Goal: Information Seeking & Learning: Learn about a topic

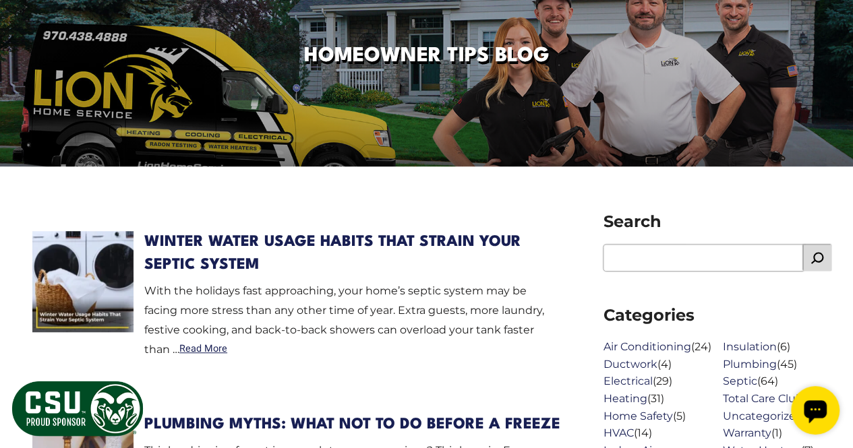
scroll to position [328, 0]
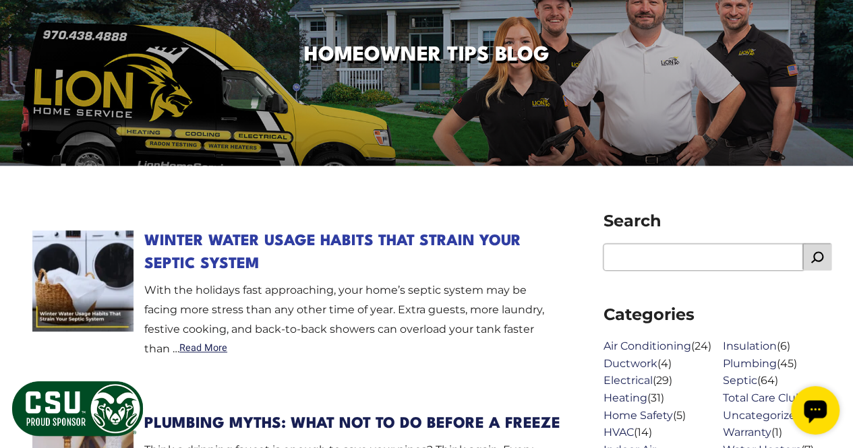
click at [302, 242] on link "Winter Water Usage Habits That Strain Your Septic System" at bounding box center [332, 253] width 377 height 38
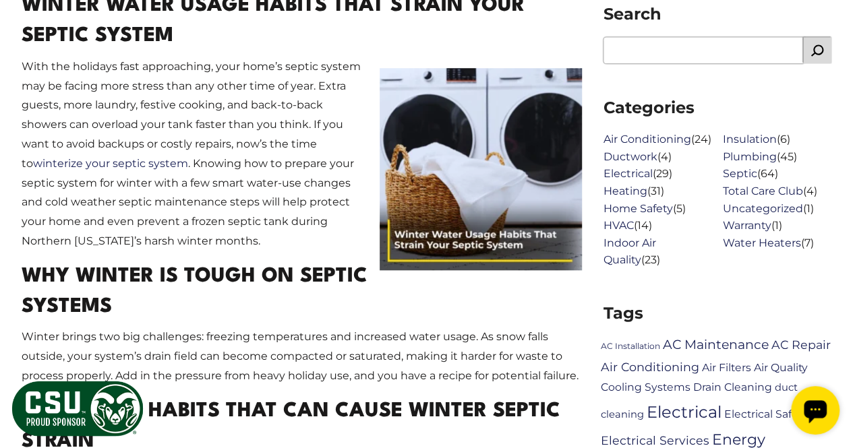
click at [302, 242] on p "With the holidays fast approaching, your home’s septic system may be facing mor…" at bounding box center [302, 154] width 560 height 194
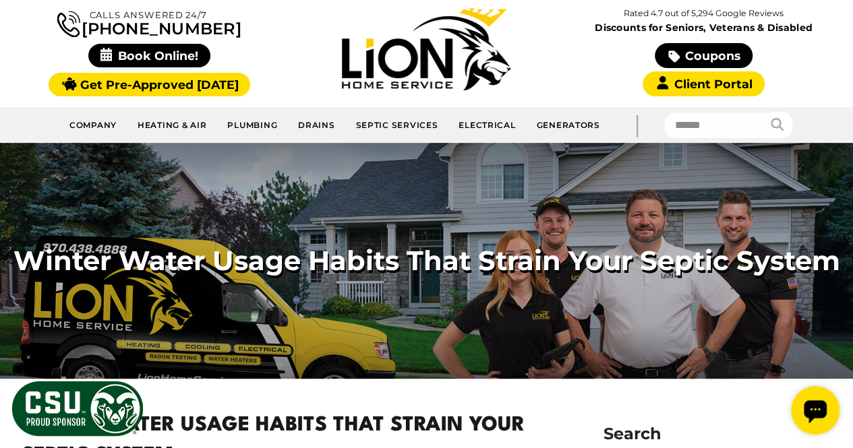
scroll to position [117, 0]
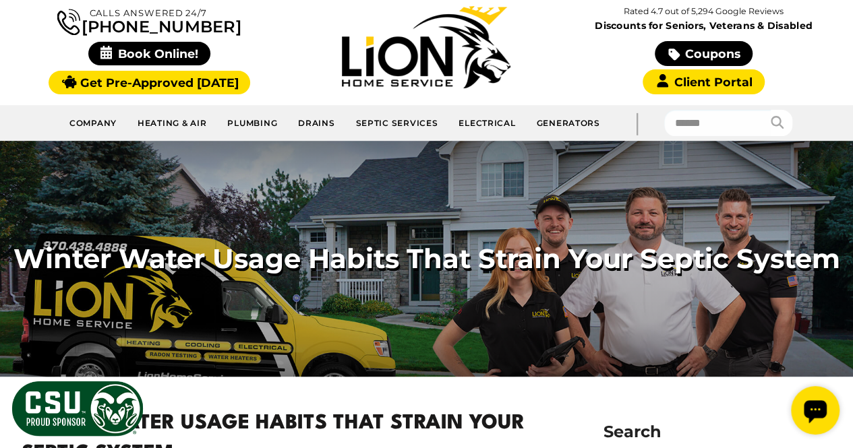
click at [424, 39] on img at bounding box center [426, 47] width 169 height 82
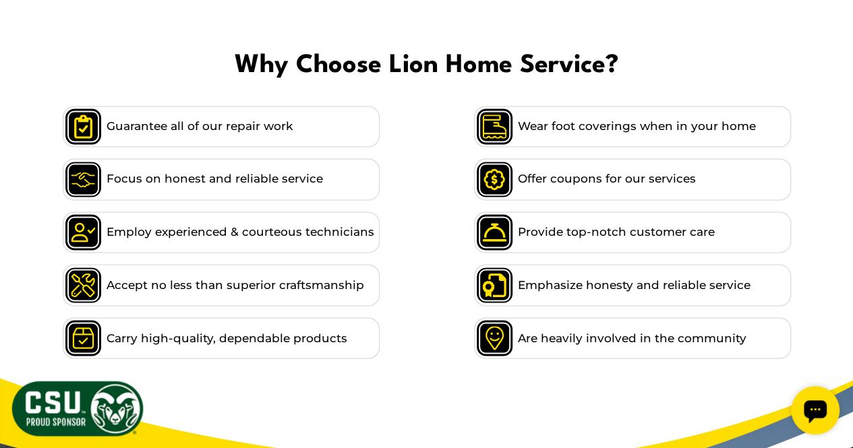
scroll to position [1026, 0]
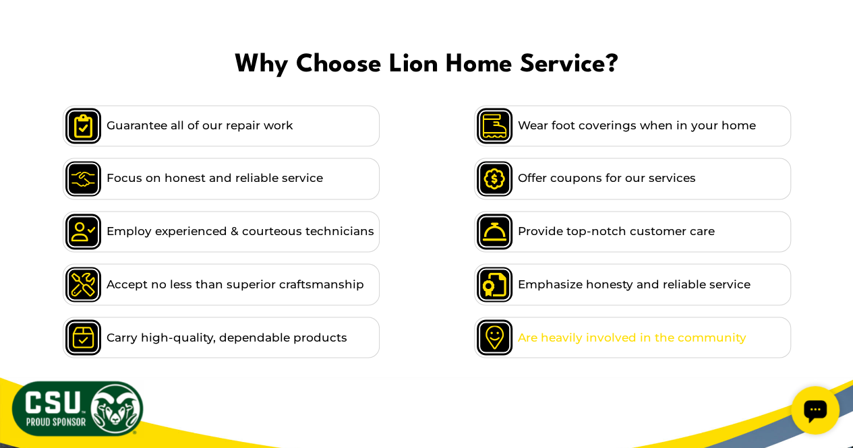
click at [611, 335] on span "Are heavily involved in the community" at bounding box center [632, 337] width 229 height 18
click at [580, 338] on span "Are heavily involved in the community" at bounding box center [632, 337] width 229 height 18
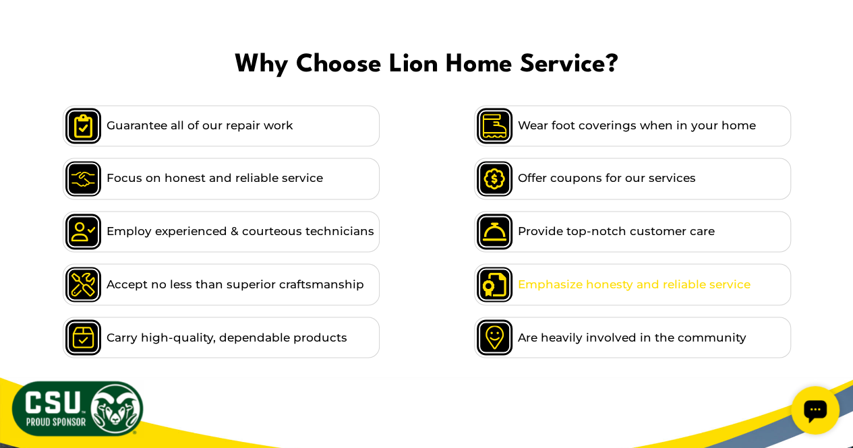
click at [561, 285] on span "Emphasize honesty and reliable service" at bounding box center [634, 284] width 233 height 18
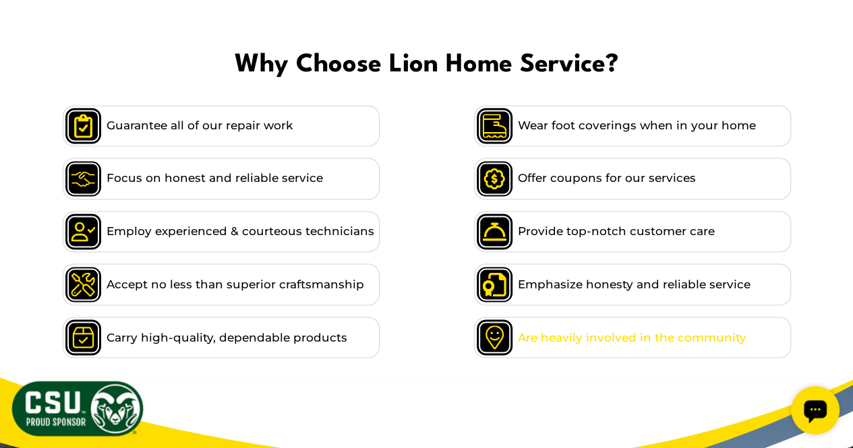
click at [535, 341] on span "Are heavily involved in the community" at bounding box center [632, 337] width 229 height 18
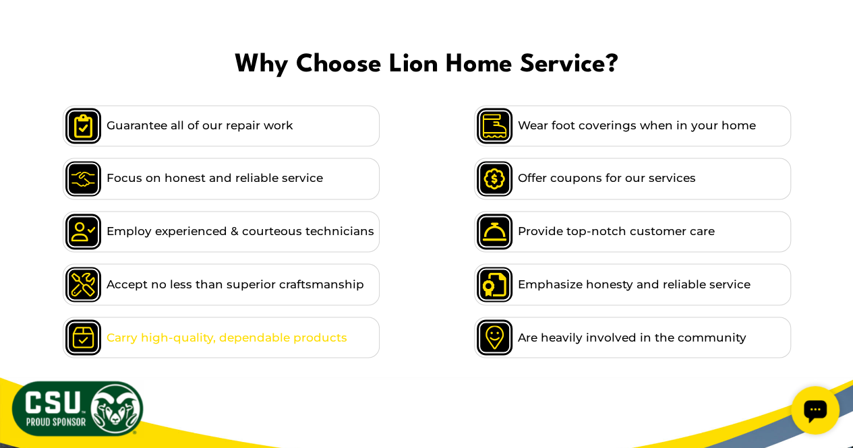
click at [299, 339] on span "Carry high-quality, dependable products" at bounding box center [227, 337] width 241 height 18
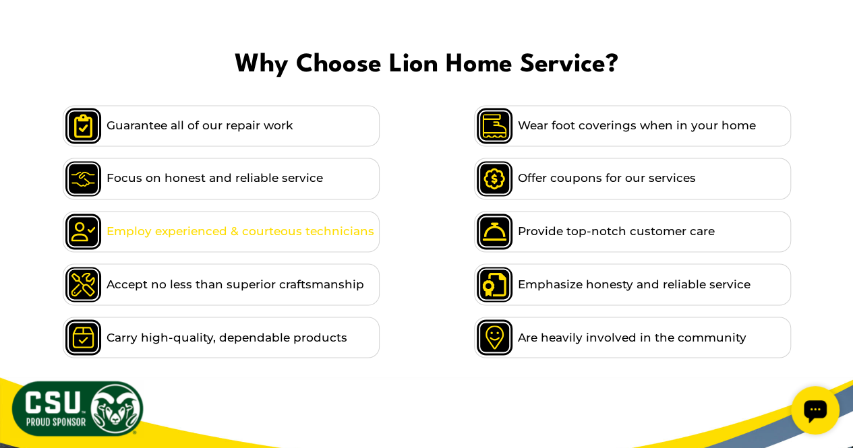
click at [297, 222] on li "Employ experienced & courteous technicians" at bounding box center [221, 231] width 317 height 41
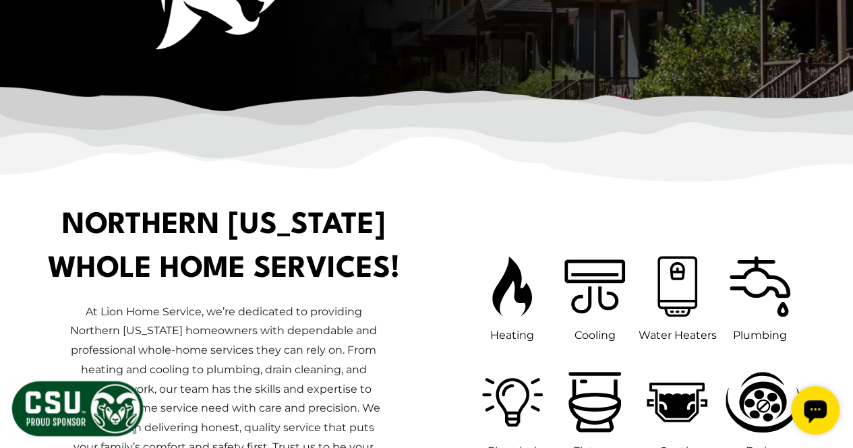
scroll to position [518, 0]
